Goal: Transaction & Acquisition: Purchase product/service

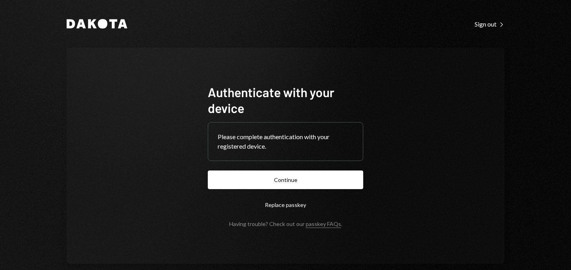
click at [287, 179] on button "Continue" at bounding box center [285, 179] width 155 height 19
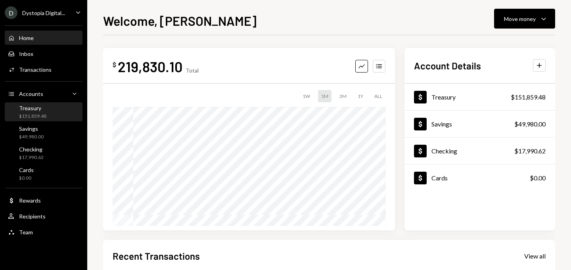
click at [51, 113] on div "Treasury $151,859.48" at bounding box center [43, 112] width 71 height 15
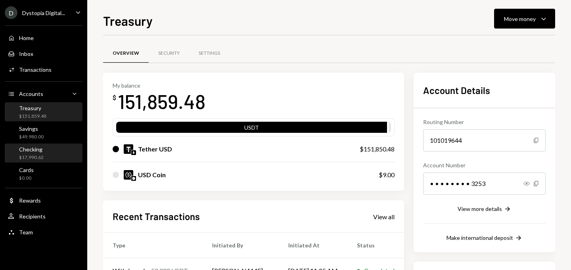
click at [37, 154] on div "$17,990.62" at bounding box center [31, 157] width 25 height 7
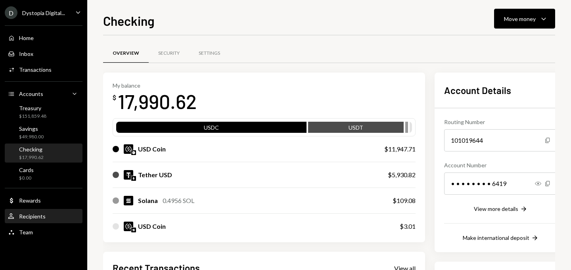
click at [36, 212] on div "User Recipients" at bounding box center [43, 216] width 71 height 13
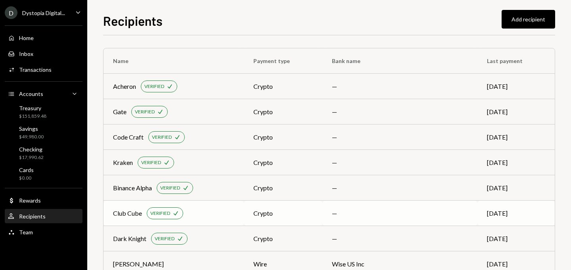
click at [125, 209] on div "Club Cube" at bounding box center [127, 214] width 29 height 10
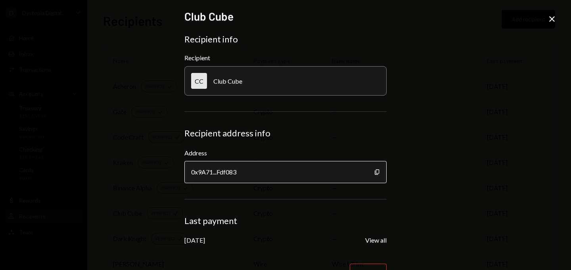
scroll to position [25, 0]
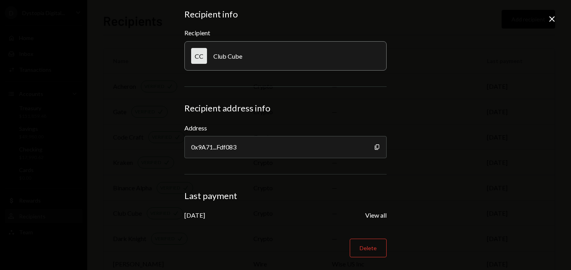
click at [553, 22] on icon "Close" at bounding box center [552, 19] width 10 height 10
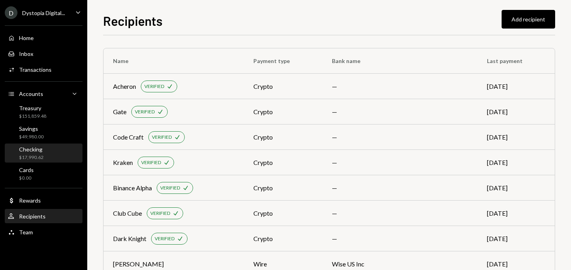
click at [31, 149] on div "Checking" at bounding box center [31, 149] width 25 height 7
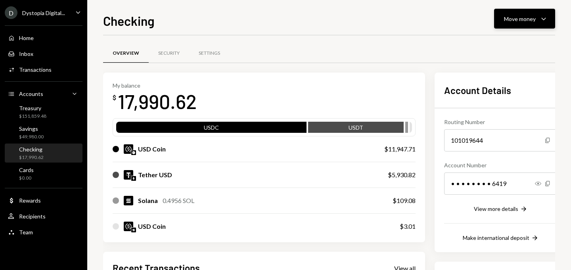
click at [514, 20] on div "Move money" at bounding box center [520, 19] width 32 height 8
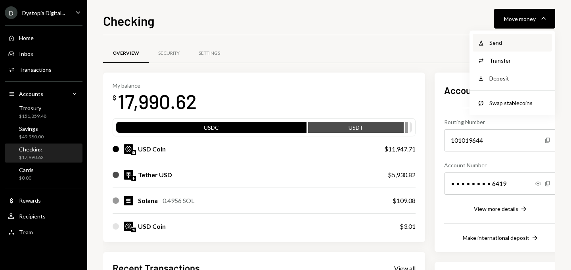
click at [502, 40] on div "Send" at bounding box center [518, 42] width 58 height 8
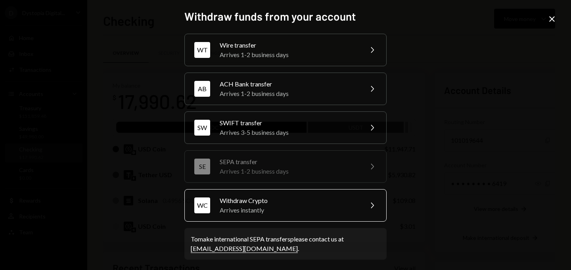
click at [237, 209] on div "Arrives instantly" at bounding box center [289, 210] width 138 height 10
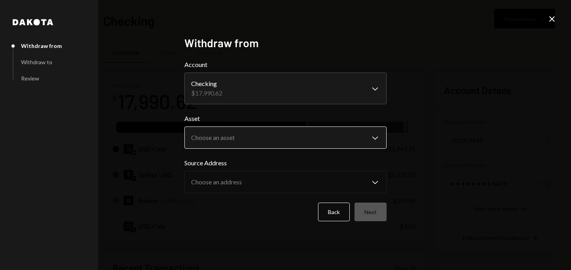
click at [223, 141] on body "D Dystopia Digital... Caret Down Home Home Inbox Inbox Activities Transactions …" at bounding box center [285, 135] width 571 height 270
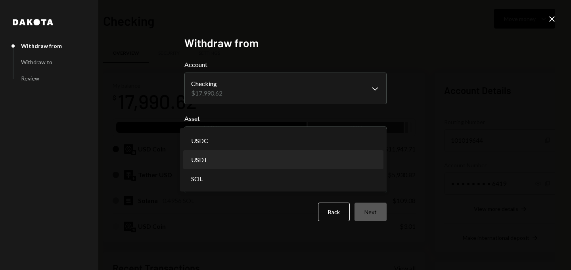
select select "****"
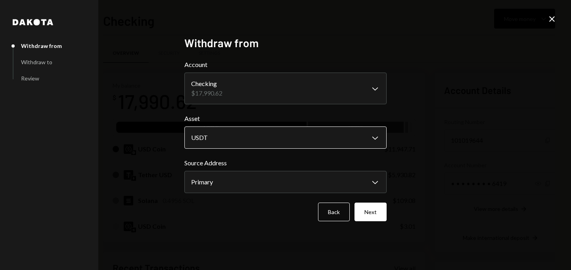
click at [214, 140] on body "D Dystopia Digital... Caret Down Home Home Inbox Inbox Activities Transactions …" at bounding box center [285, 135] width 571 height 270
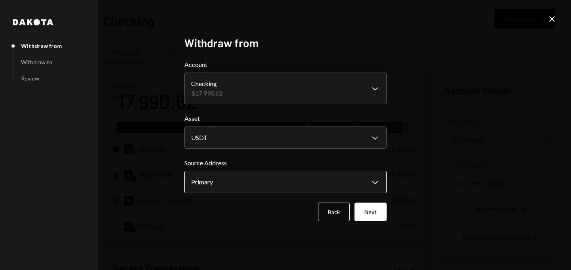
click at [214, 183] on body "D Dystopia Digital... Caret Down Home Home Inbox Inbox Activities Transactions …" at bounding box center [285, 135] width 571 height 270
click at [364, 218] on button "Next" at bounding box center [370, 212] width 32 height 19
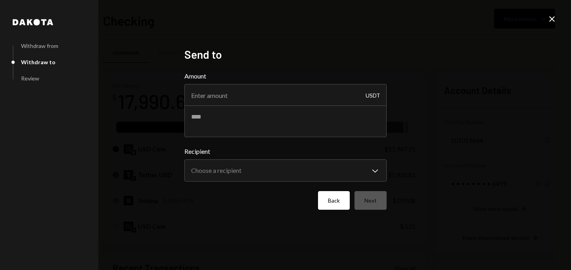
click at [330, 207] on button "Back" at bounding box center [334, 200] width 32 height 19
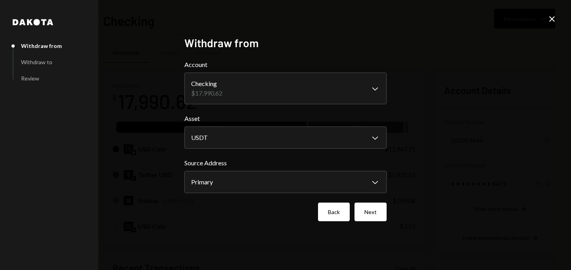
click at [339, 209] on button "Back" at bounding box center [334, 212] width 32 height 19
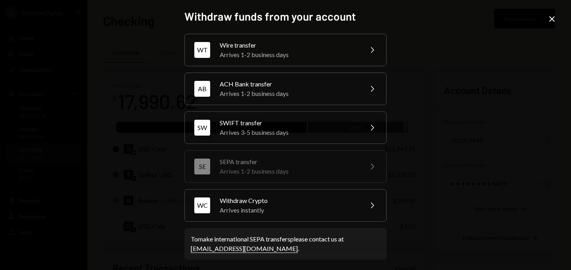
click at [551, 20] on icon at bounding box center [552, 19] width 6 height 6
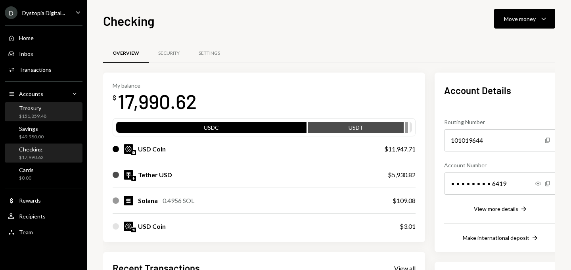
click at [44, 110] on div "Treasury" at bounding box center [32, 108] width 27 height 7
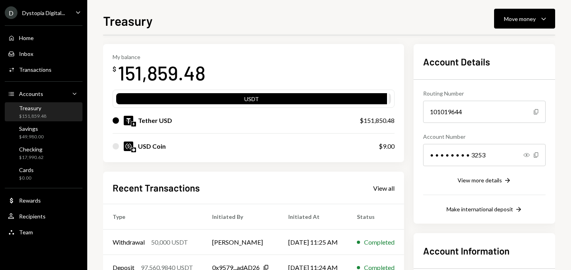
scroll to position [19, 0]
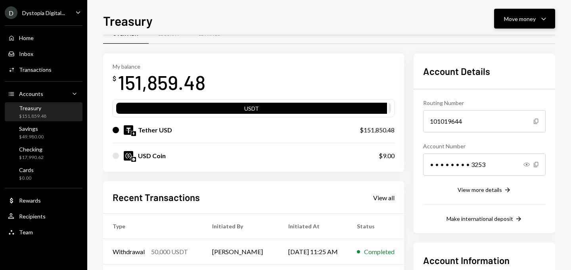
click at [521, 15] on div "Move money" at bounding box center [520, 19] width 32 height 8
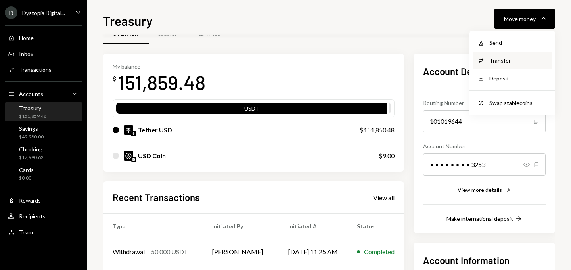
click at [507, 57] on div "Transfer" at bounding box center [518, 60] width 58 height 8
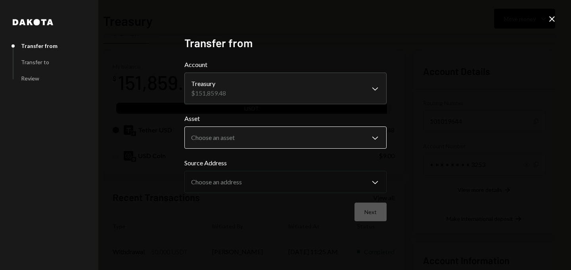
click at [247, 142] on body "D Dystopia Digital... Caret Down Home Home Inbox Inbox Activities Transactions …" at bounding box center [285, 135] width 571 height 270
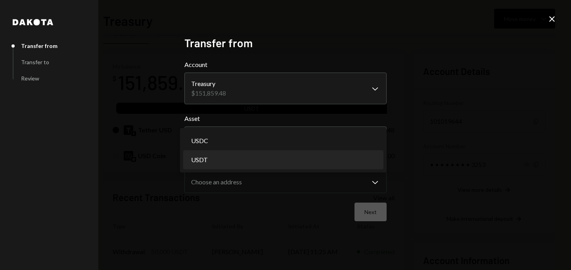
select select "****"
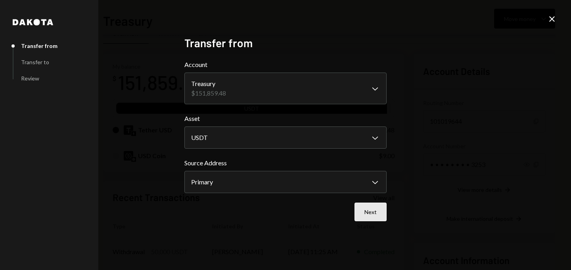
click at [368, 212] on button "Next" at bounding box center [370, 212] width 32 height 19
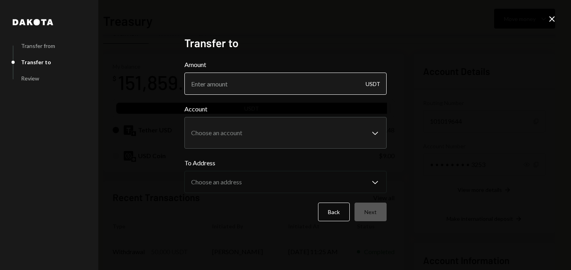
click at [285, 74] on input "Amount" at bounding box center [285, 84] width 202 height 22
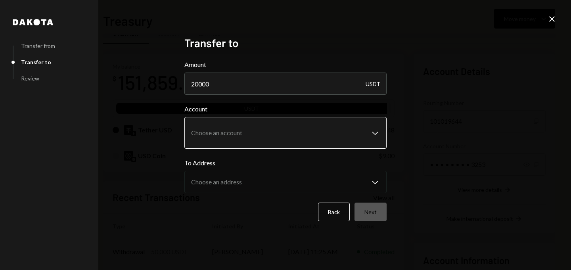
type input "20000"
click at [244, 127] on body "D Dystopia Digital... Caret Down Home Home Inbox Inbox Activities Transactions …" at bounding box center [285, 135] width 571 height 270
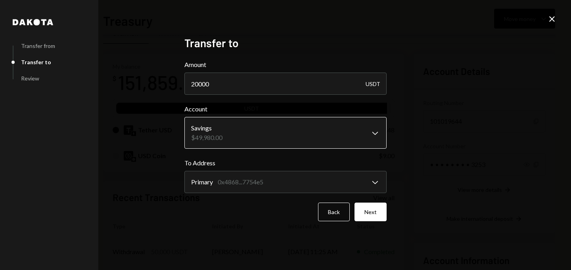
click at [239, 141] on body "D Dystopia Digital... Caret Down Home Home Inbox Inbox Activities Transactions …" at bounding box center [285, 135] width 571 height 270
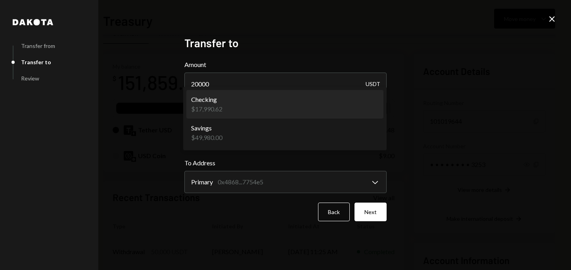
select select "**********"
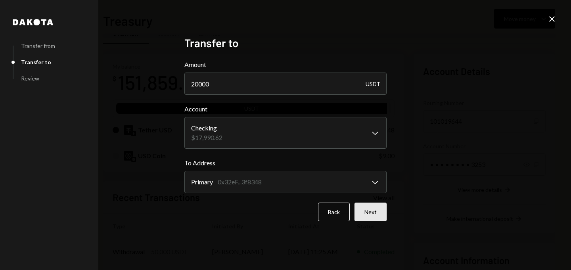
click at [372, 206] on button "Next" at bounding box center [370, 212] width 32 height 19
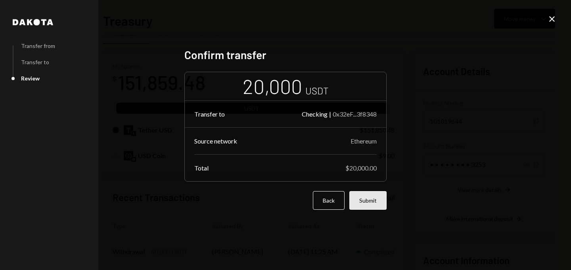
click at [375, 203] on button "Submit" at bounding box center [367, 200] width 37 height 19
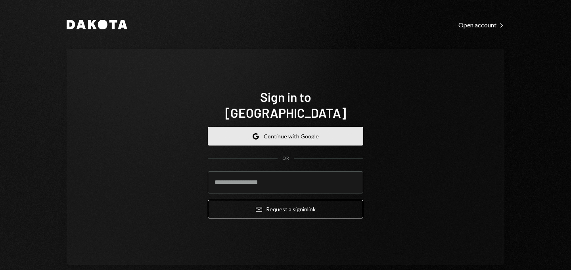
click at [263, 127] on button "Google Continue with Google" at bounding box center [285, 136] width 155 height 19
click at [280, 132] on button "Google Continue with Google" at bounding box center [285, 136] width 155 height 19
click at [303, 127] on button "Google Continue with Google" at bounding box center [285, 136] width 155 height 19
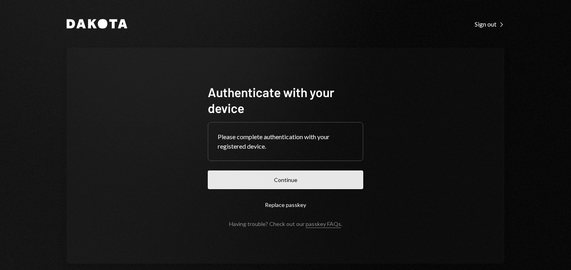
click at [283, 187] on button "Continue" at bounding box center [285, 179] width 155 height 19
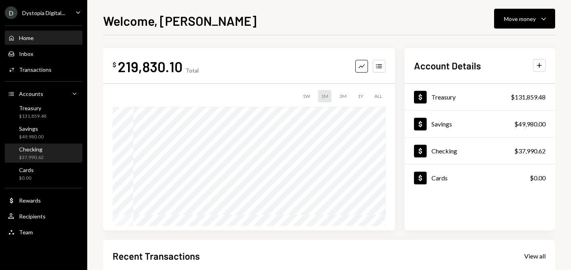
click at [39, 153] on div "Checking $37,990.62" at bounding box center [31, 153] width 25 height 15
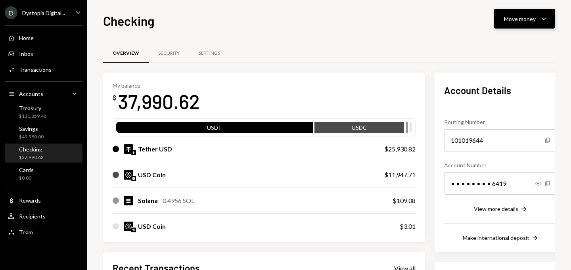
click at [526, 25] on button "Move money Caret Down" at bounding box center [524, 19] width 61 height 20
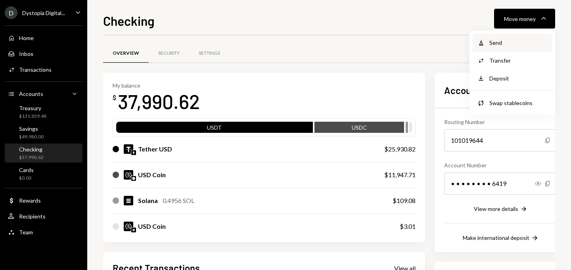
click at [492, 42] on div "Send" at bounding box center [518, 42] width 58 height 8
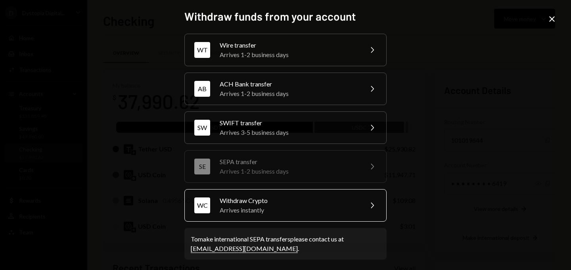
click at [242, 204] on div "Withdraw Crypto" at bounding box center [289, 201] width 138 height 10
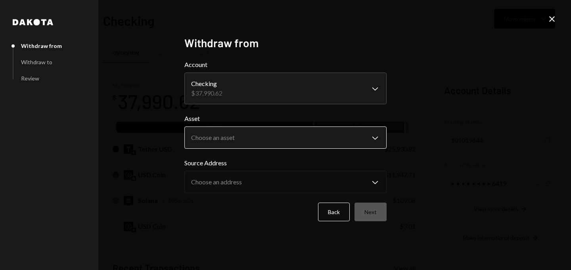
click at [220, 134] on body "D Dystopia Digital... Caret Down Home Home Inbox Inbox Activities Transactions …" at bounding box center [285, 135] width 571 height 270
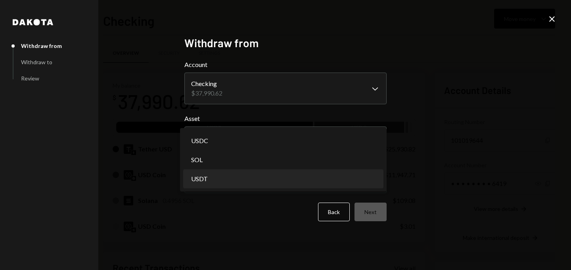
select select "****"
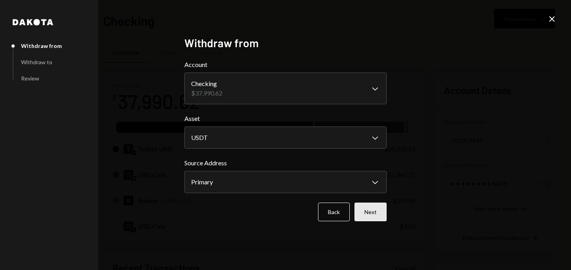
click at [375, 213] on button "Next" at bounding box center [370, 212] width 32 height 19
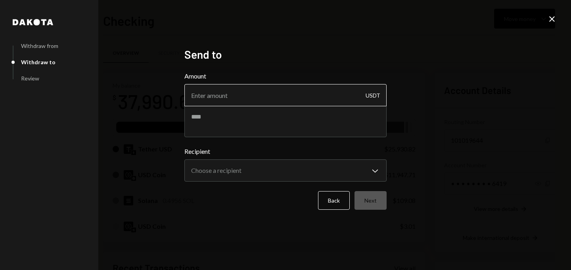
click at [243, 95] on input "Amount" at bounding box center [285, 95] width 202 height 22
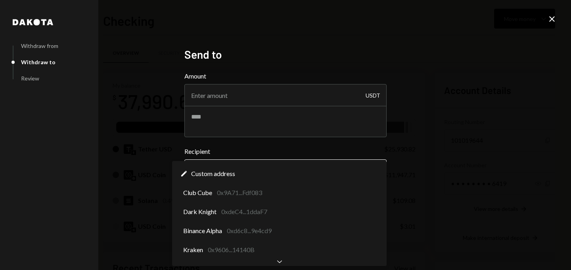
click at [213, 165] on body "D Dystopia Digital... Caret Down Home Home Inbox Inbox Activities Transactions …" at bounding box center [285, 135] width 571 height 270
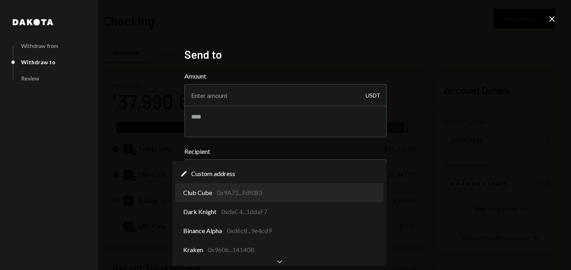
select select "**********"
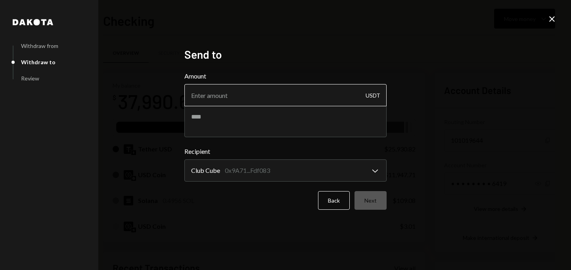
click at [220, 96] on input "Amount" at bounding box center [285, 95] width 202 height 22
type input "6650"
click at [205, 125] on textarea at bounding box center [285, 121] width 202 height 32
click at [191, 119] on textarea "*******" at bounding box center [285, 121] width 202 height 32
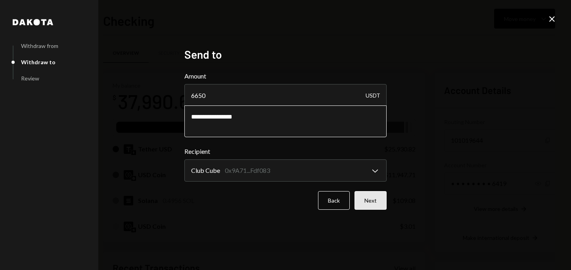
type textarea "**********"
click at [369, 196] on button "Next" at bounding box center [370, 200] width 32 height 19
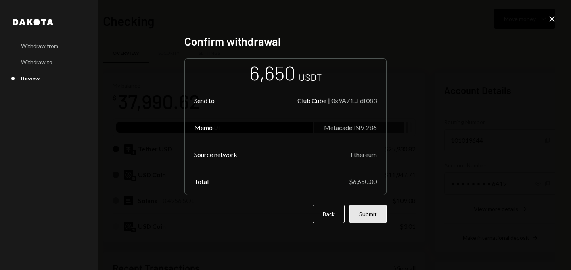
click at [369, 216] on button "Submit" at bounding box center [367, 214] width 37 height 19
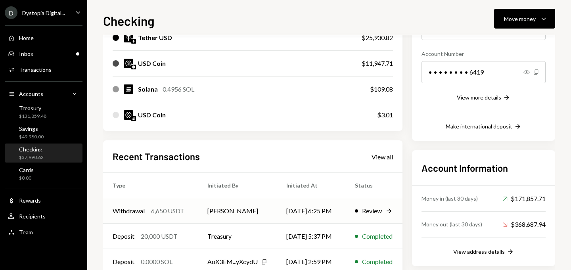
scroll to position [115, 0]
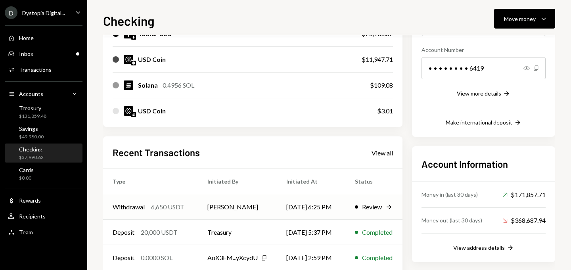
click at [225, 210] on td "[PERSON_NAME]" at bounding box center [237, 206] width 79 height 25
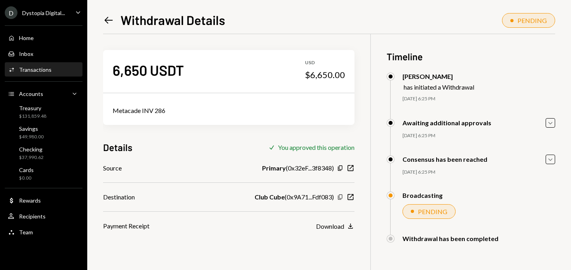
click at [341, 196] on icon "Copy" at bounding box center [340, 197] width 6 height 6
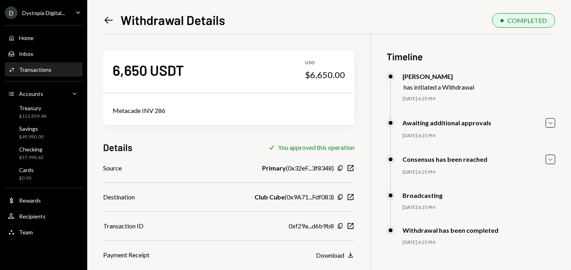
scroll to position [34, 0]
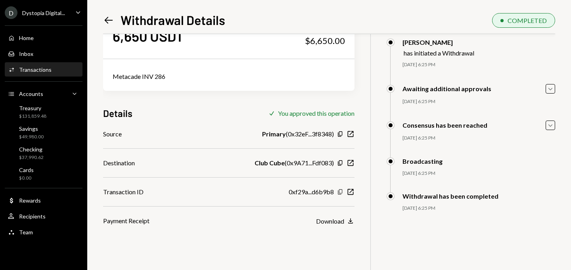
click at [340, 191] on icon "Copy" at bounding box center [340, 192] width 6 height 6
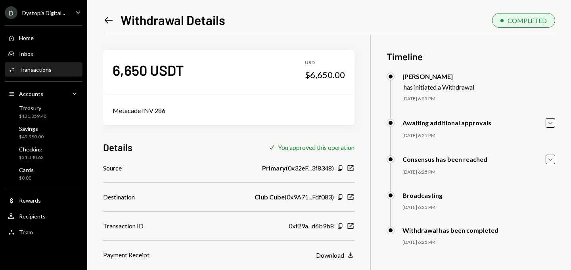
click at [107, 29] on div "Left Arrow Withdrawal Details COMPLETED 6,650 USDT USD $6,650.00 Metacade INV 2…" at bounding box center [329, 140] width 452 height 259
click at [44, 111] on div "Treasury $131,859.48" at bounding box center [32, 112] width 27 height 15
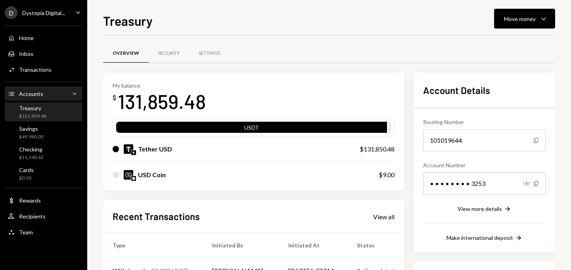
click at [31, 96] on div "Accounts" at bounding box center [31, 93] width 24 height 7
